Goal: Task Accomplishment & Management: Use online tool/utility

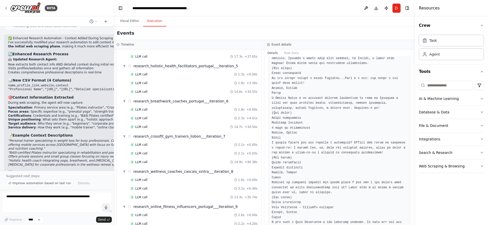
scroll to position [636, 0]
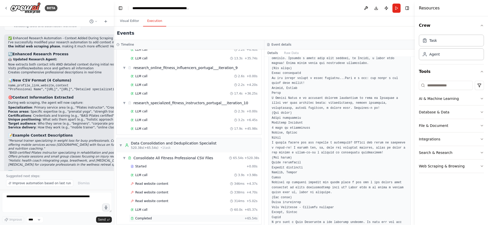
click at [146, 216] on span "Completed" at bounding box center [143, 218] width 17 height 4
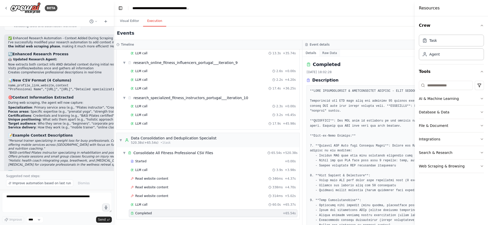
click at [327, 52] on button "Raw Data" at bounding box center [329, 52] width 21 height 7
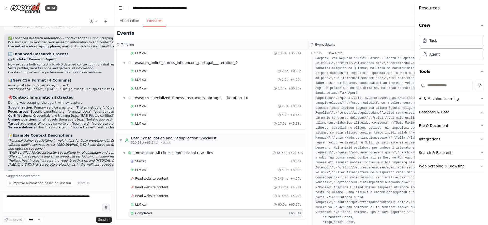
scroll to position [1139, 0]
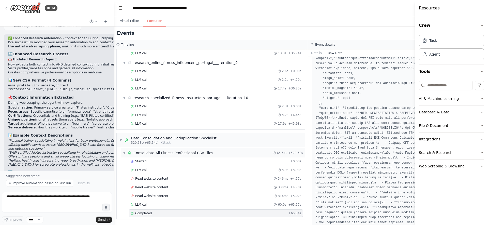
click at [144, 153] on div "Consolidate All Fitness Professional CSV Files" at bounding box center [173, 152] width 80 height 5
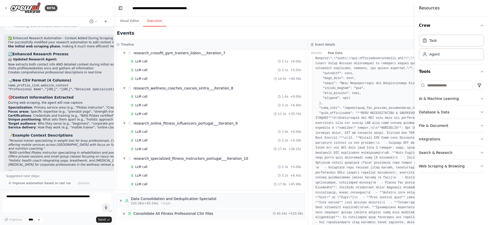
click at [146, 214] on div "Consolidate All Fitness Professional CSV Files" at bounding box center [173, 213] width 80 height 5
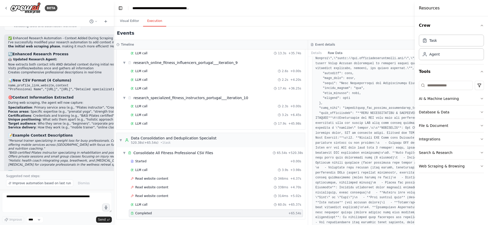
click at [321, 55] on button "Details" at bounding box center [316, 52] width 17 height 7
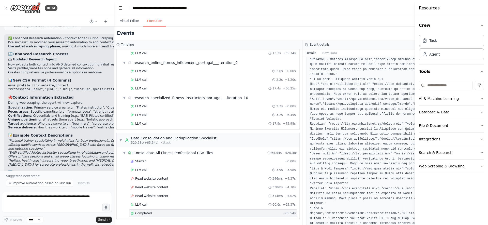
scroll to position [740, 0]
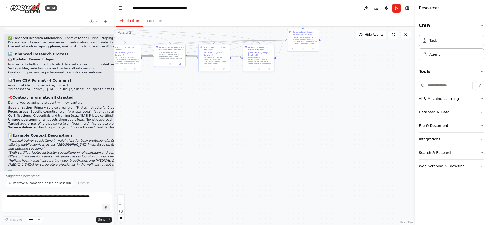
click at [129, 20] on button "Visual Editor" at bounding box center [129, 21] width 27 height 11
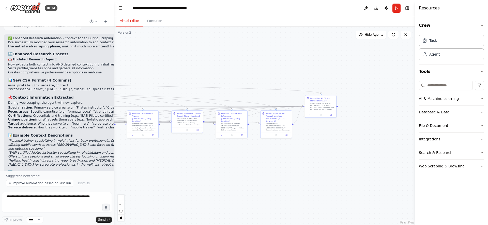
drag, startPoint x: 320, startPoint y: 64, endPoint x: 337, endPoint y: 131, distance: 69.3
click at [337, 131] on div ".deletable-edge-delete-btn { width: 20px; height: 20px; border: 0px solid #ffff…" at bounding box center [264, 125] width 301 height 198
click at [324, 106] on div at bounding box center [322, 107] width 25 height 8
click at [154, 24] on button "Execution" at bounding box center [154, 21] width 23 height 11
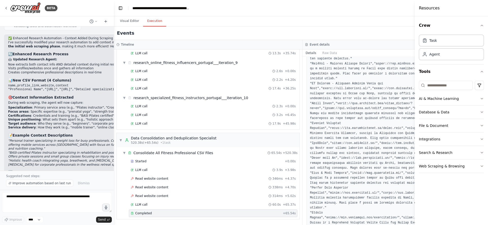
click at [270, 213] on div "Completed" at bounding box center [206, 213] width 150 height 4
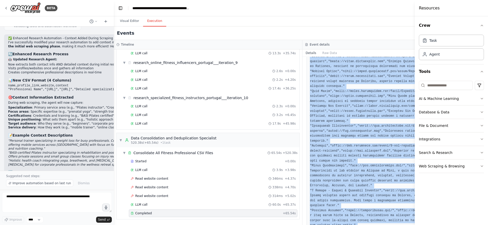
scroll to position [1164, 0]
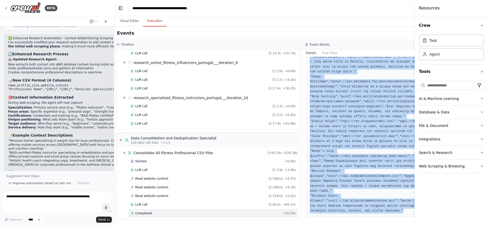
drag, startPoint x: 312, startPoint y: 129, endPoint x: 412, endPoint y: 248, distance: 155.2
click at [412, 224] on html "BETA You are a research agent specialized in finding professionals online. Your…" at bounding box center [244, 112] width 488 height 225
copy pre "name,profile_link,website,context "Reformer Lab","[URL][DOMAIN_NAME]","[URL][DO…"
